Goal: Complete application form

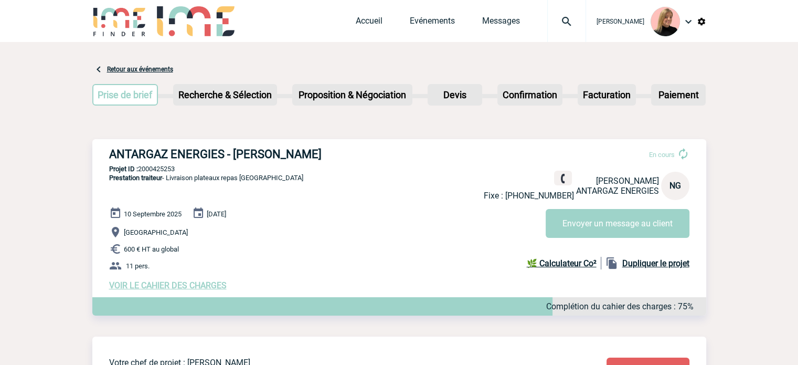
click at [419, 236] on p "Villeurbanne" at bounding box center [407, 232] width 597 height 13
click at [366, 20] on link "Accueil" at bounding box center [369, 23] width 27 height 15
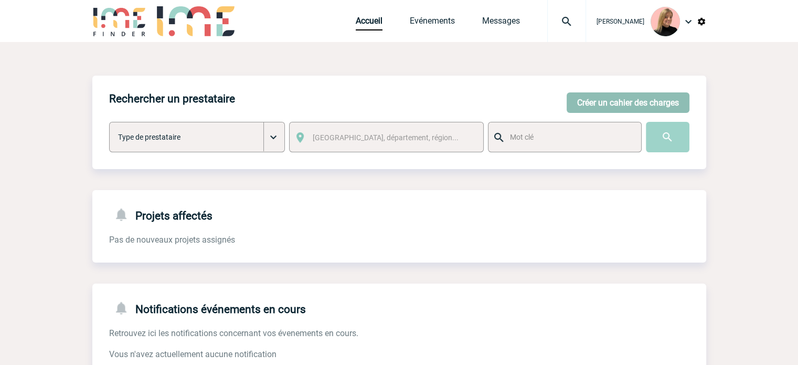
click at [611, 94] on button "Créer un cahier des charges" at bounding box center [628, 102] width 123 height 20
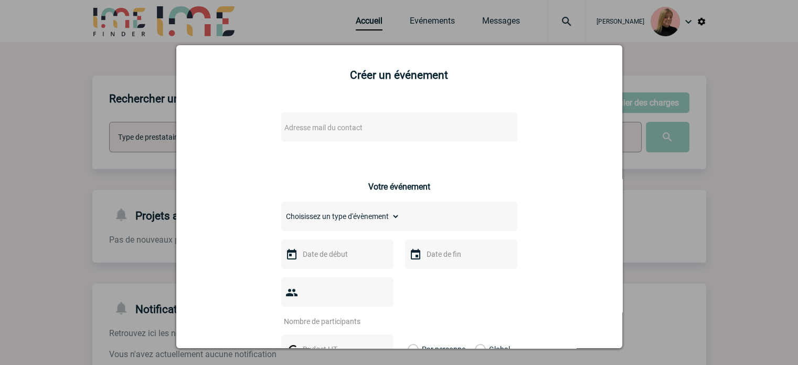
click at [398, 130] on span "Adresse mail du contact" at bounding box center [372, 127] width 184 height 15
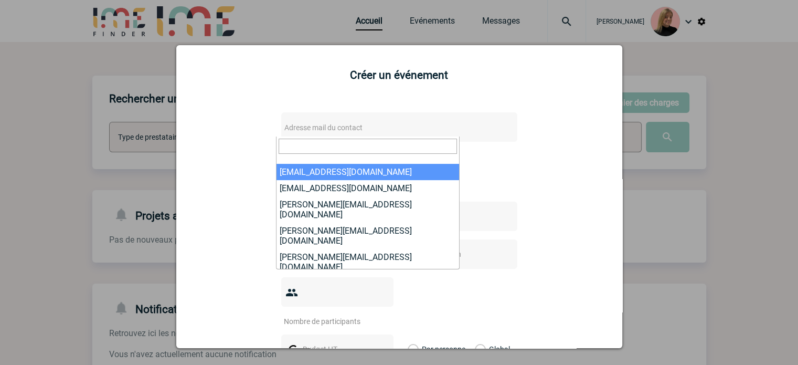
click at [352, 146] on input "search" at bounding box center [368, 145] width 178 height 15
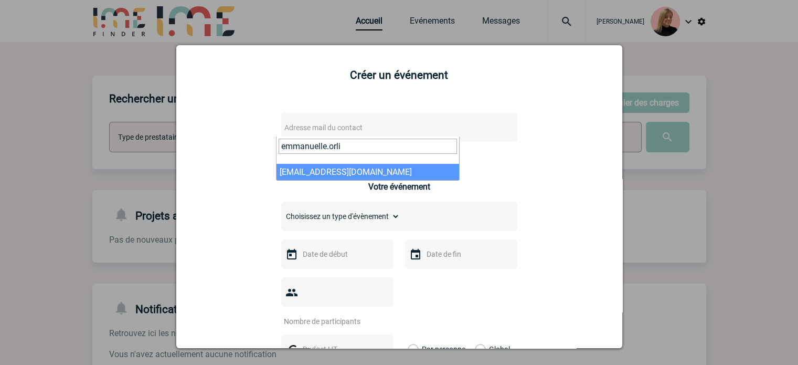
type input "emmanuelle.orli"
select select "132476"
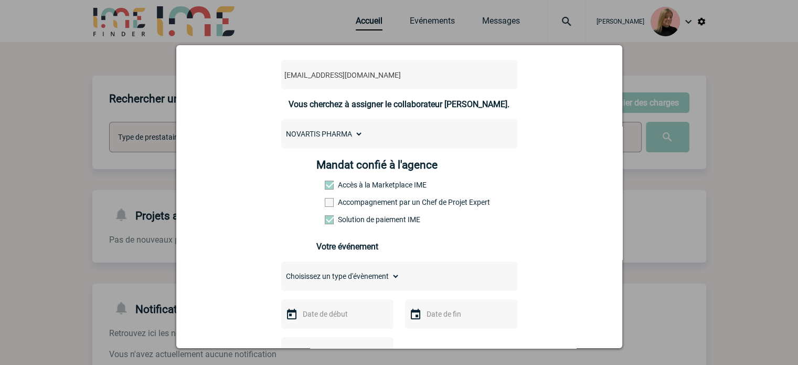
click at [371, 206] on label "Accompagnement par un Chef de Projet Expert" at bounding box center [348, 202] width 46 height 8
click at [0, 0] on input "Accompagnement par un Chef de Projet Expert" at bounding box center [0, 0] width 0 height 0
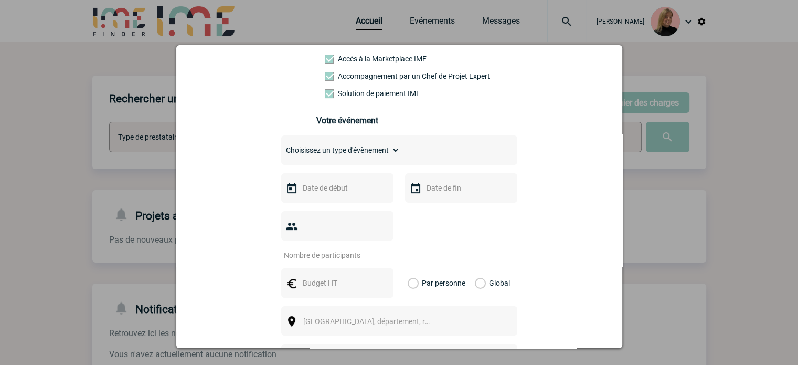
scroll to position [210, 0]
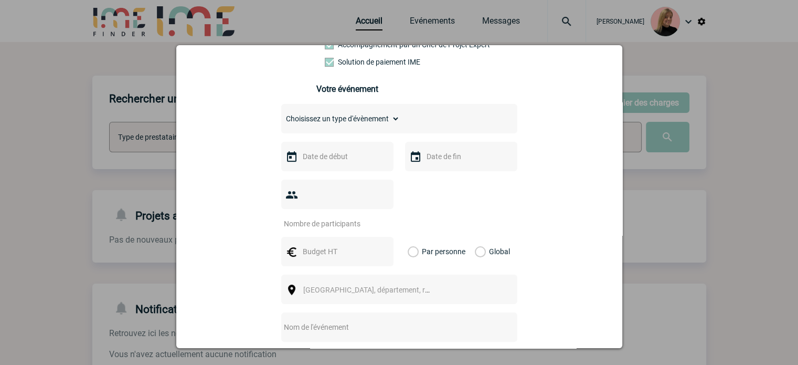
click at [360, 126] on select "Choisissez un type d'évènement Séminaire avec nuitée Séminaire sans nuitée Repa…" at bounding box center [340, 118] width 119 height 15
select select "2"
click at [281, 114] on select "Choisissez un type d'évènement Séminaire avec nuitée Séminaire sans nuitée Repa…" at bounding box center [340, 118] width 119 height 15
click at [338, 163] on input "text" at bounding box center [336, 157] width 72 height 14
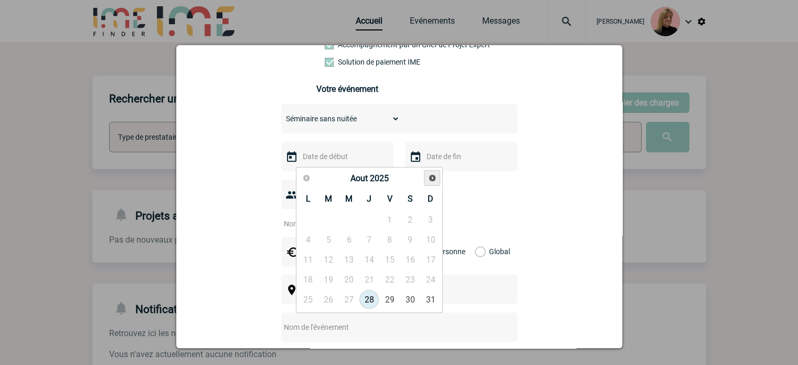
click at [428, 180] on span "Suivant" at bounding box center [432, 178] width 8 height 8
click at [427, 182] on link "Suivant" at bounding box center [431, 177] width 15 height 15
click at [387, 258] on link "14" at bounding box center [389, 259] width 19 height 19
type input "[DATE]"
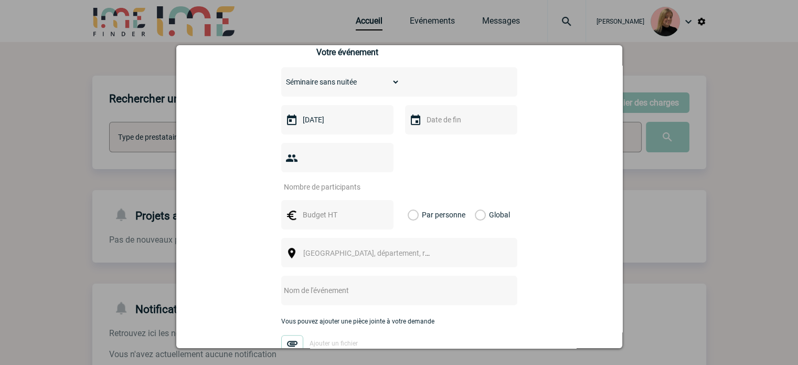
scroll to position [262, 0]
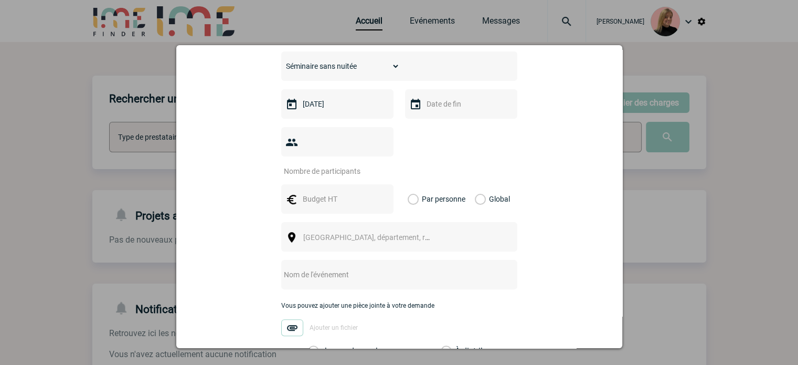
click at [365, 164] on input "number" at bounding box center [330, 171] width 99 height 14
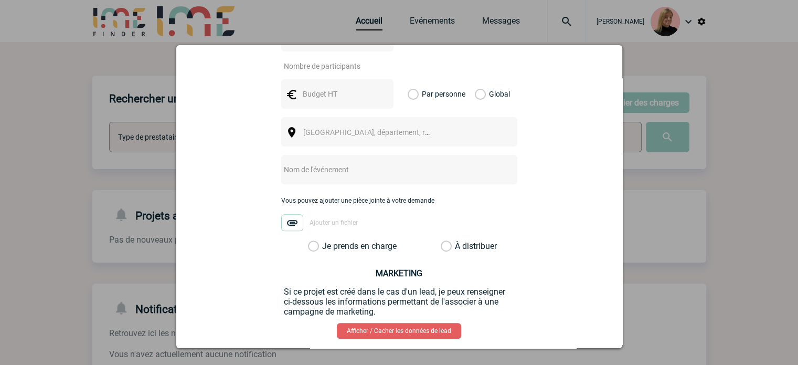
click at [627, 231] on div at bounding box center [399, 182] width 798 height 365
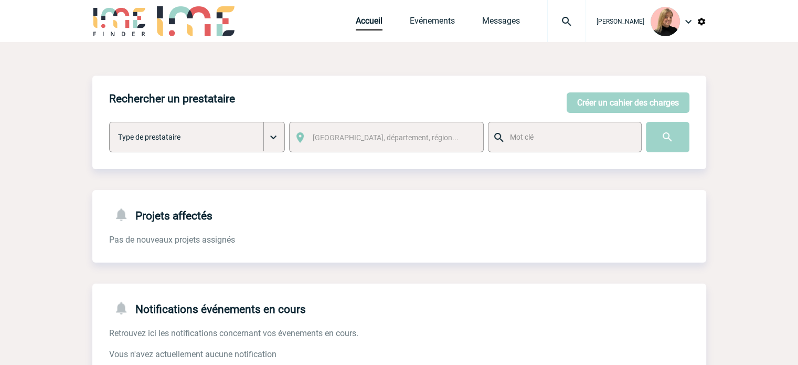
click at [567, 15] on img at bounding box center [567, 21] width 38 height 13
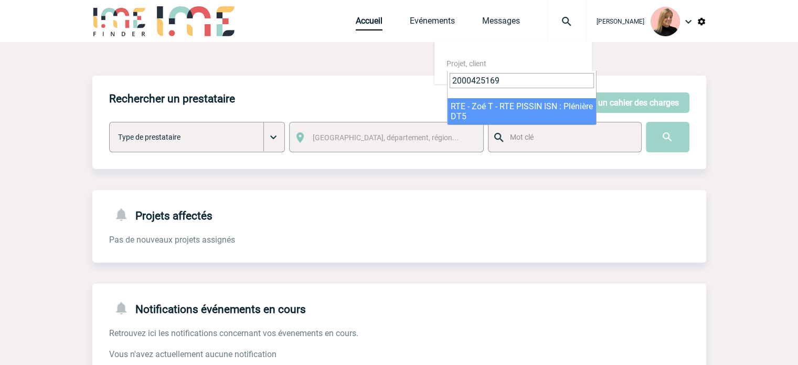
type input "2000425169"
select select "24670"
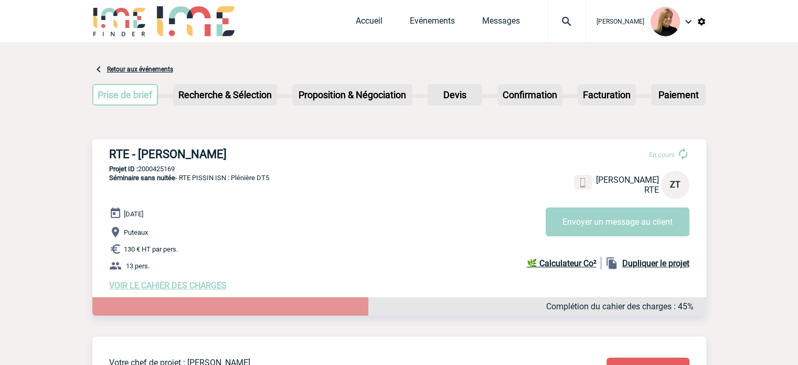
click at [214, 283] on span "VOIR LE CAHIER DES CHARGES" at bounding box center [168, 285] width 118 height 10
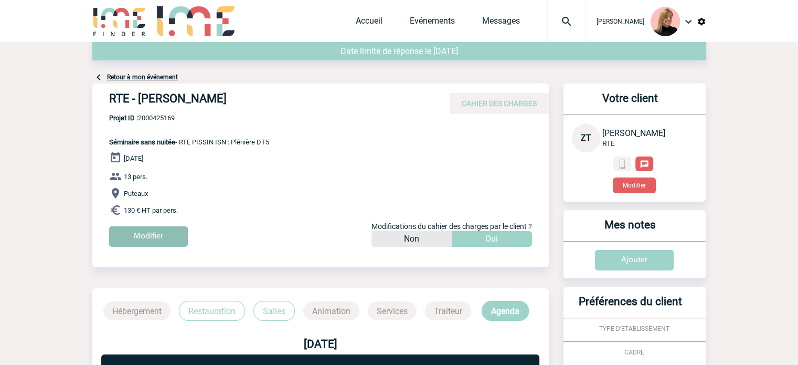
click at [168, 235] on input "Modifier" at bounding box center [148, 236] width 79 height 20
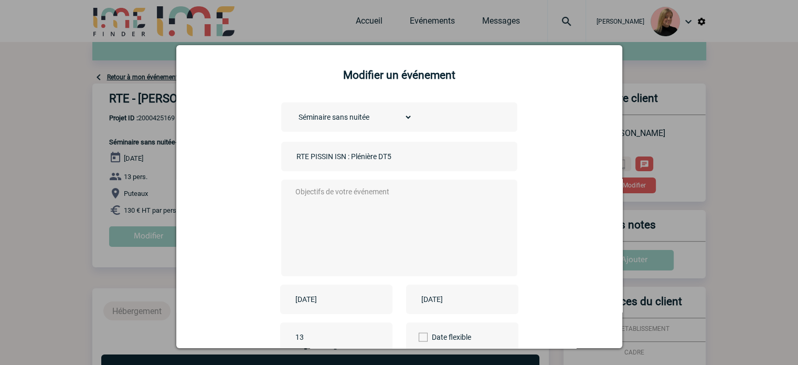
click at [489, 18] on div at bounding box center [399, 182] width 798 height 365
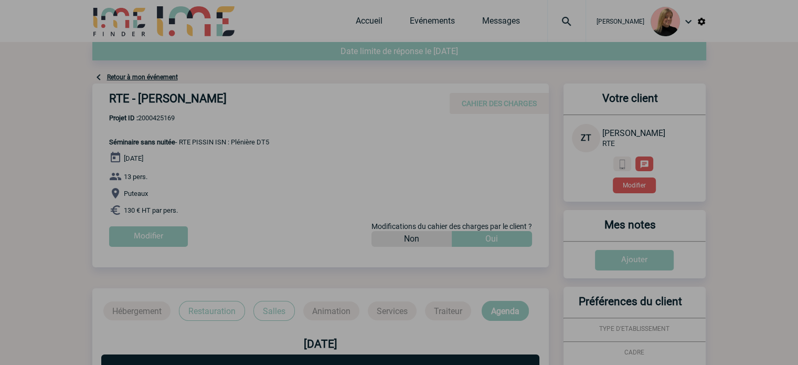
scroll to position [210, 0]
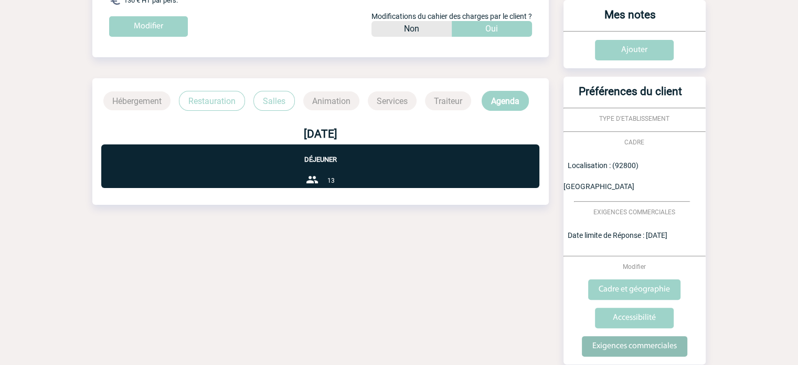
click at [643, 336] on input "Exigences commerciales" at bounding box center [634, 346] width 105 height 20
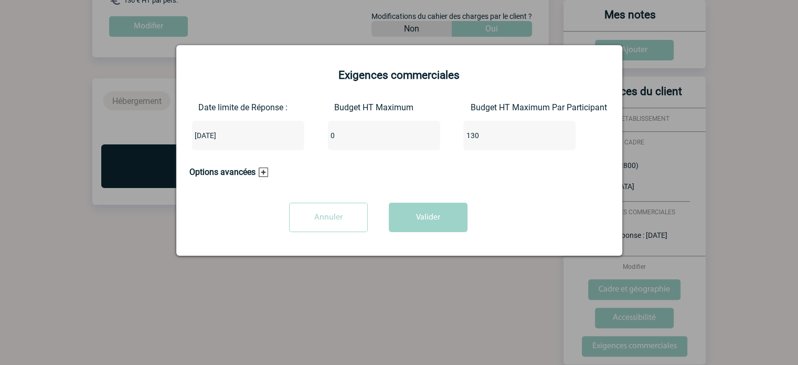
drag, startPoint x: 383, startPoint y: 137, endPoint x: 262, endPoint y: 129, distance: 121.4
click at [267, 127] on div "Date limite de Réponse : 2025-08-20 Budget HT Maximum 0 Budget HT Maximum Par P…" at bounding box center [399, 130] width 420 height 56
type input "1690"
drag, startPoint x: 514, startPoint y: 140, endPoint x: 395, endPoint y: 143, distance: 119.6
click at [395, 143] on div "Date limite de Réponse : 2025-08-20 Budget HT Maximum 1690 Budget HT Maximum Pa…" at bounding box center [399, 130] width 420 height 56
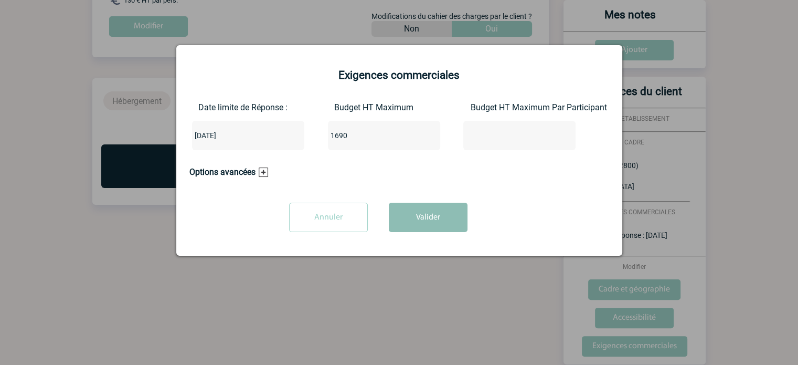
click at [409, 211] on button "Valider" at bounding box center [428, 216] width 79 height 29
